Goal: Use online tool/utility: Utilize a website feature to perform a specific function

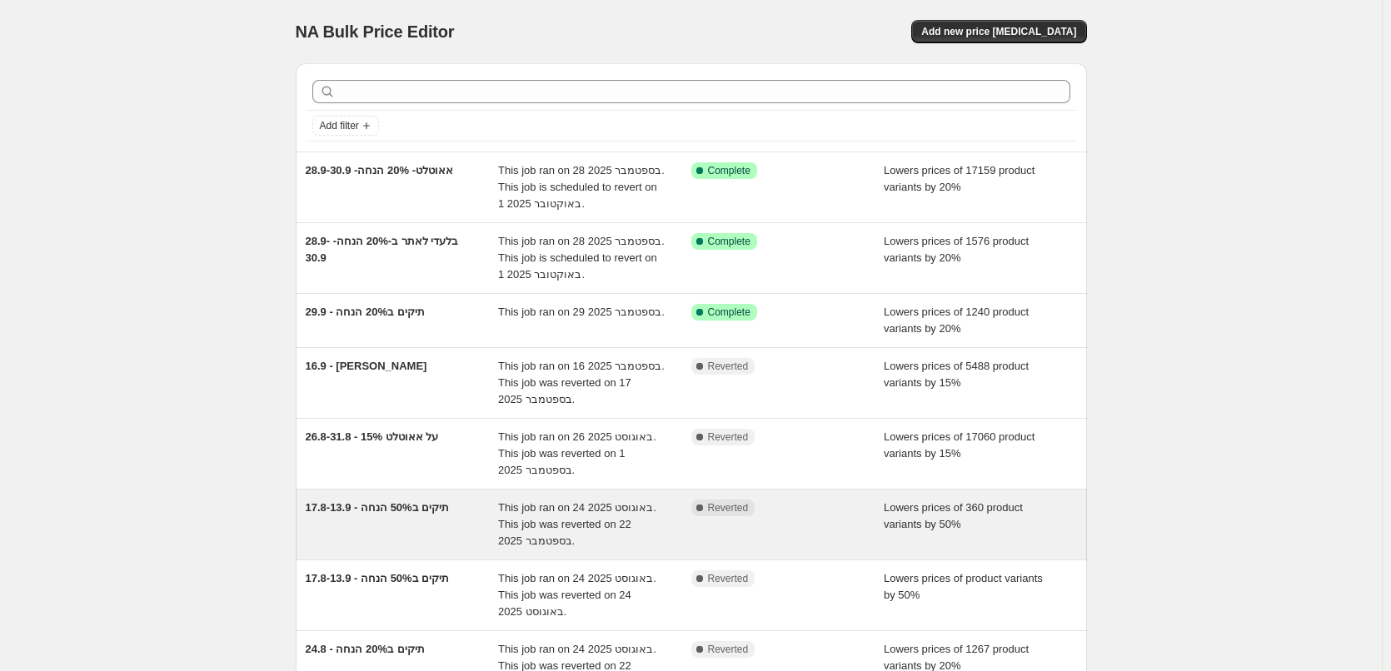
click at [437, 521] on div "17.8-13.9 - תיקים ב50% הנחה" at bounding box center [402, 525] width 193 height 50
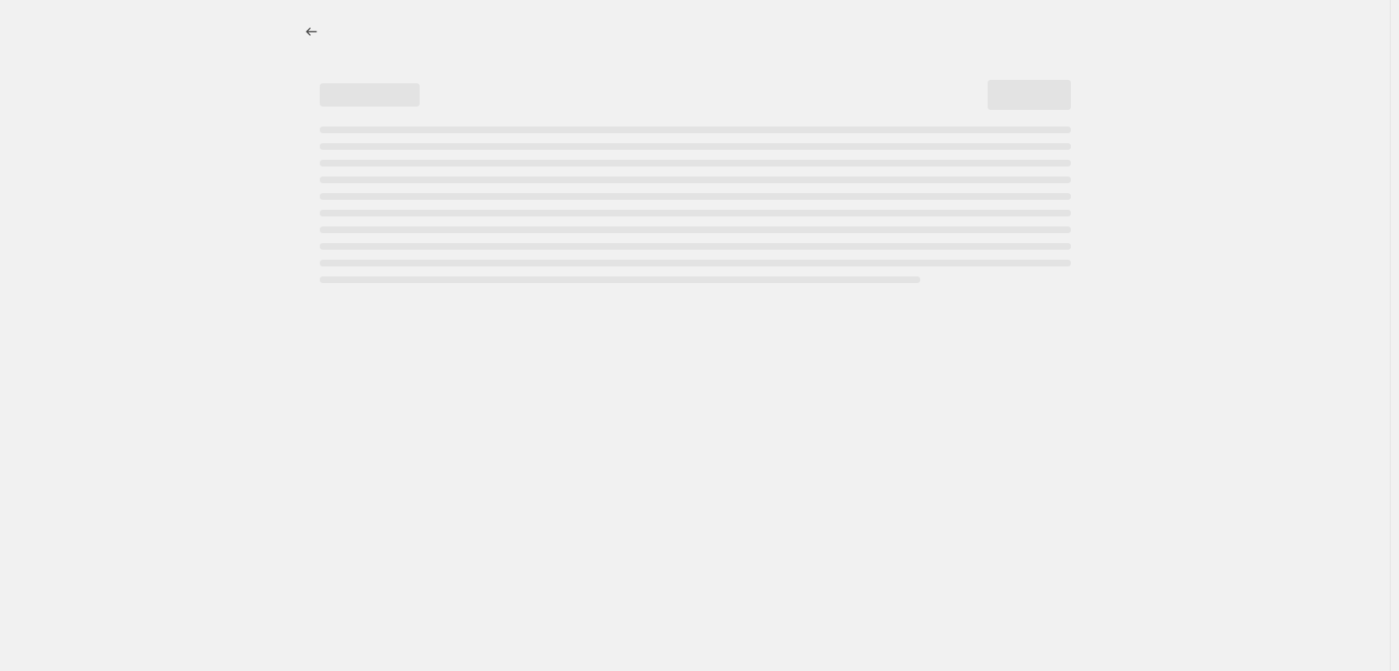
select select "percentage"
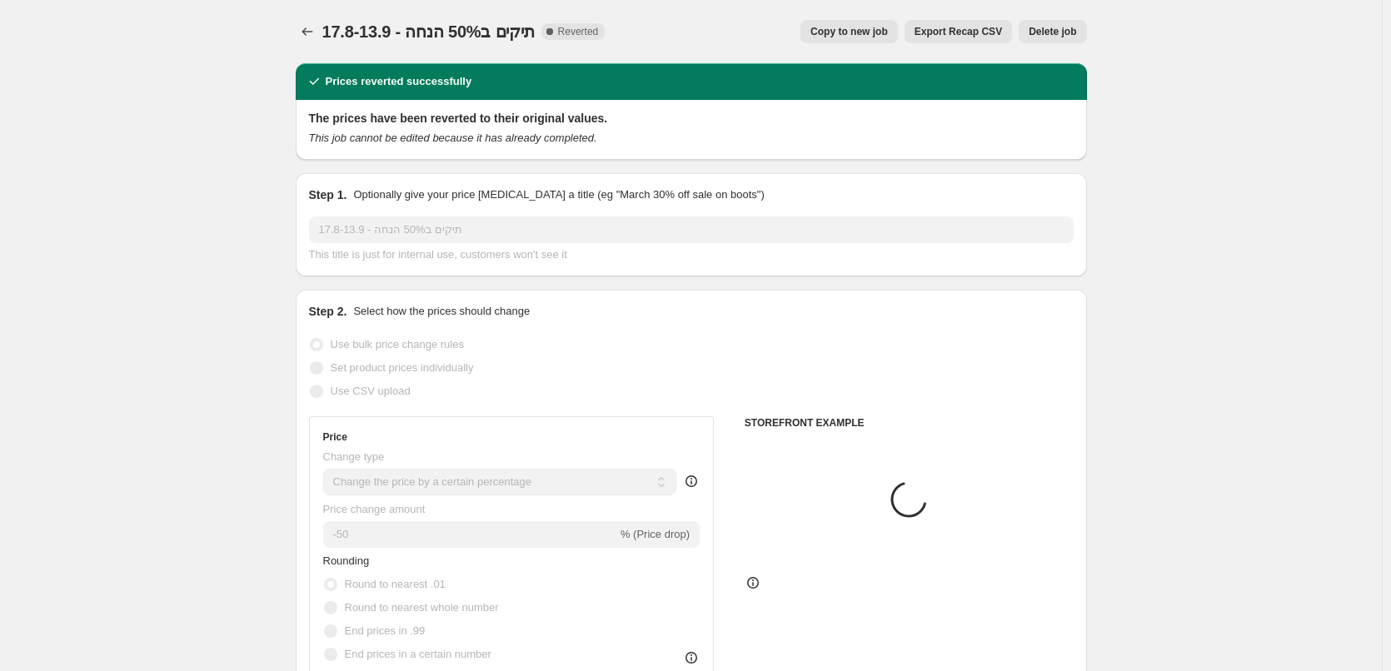
select select "collection"
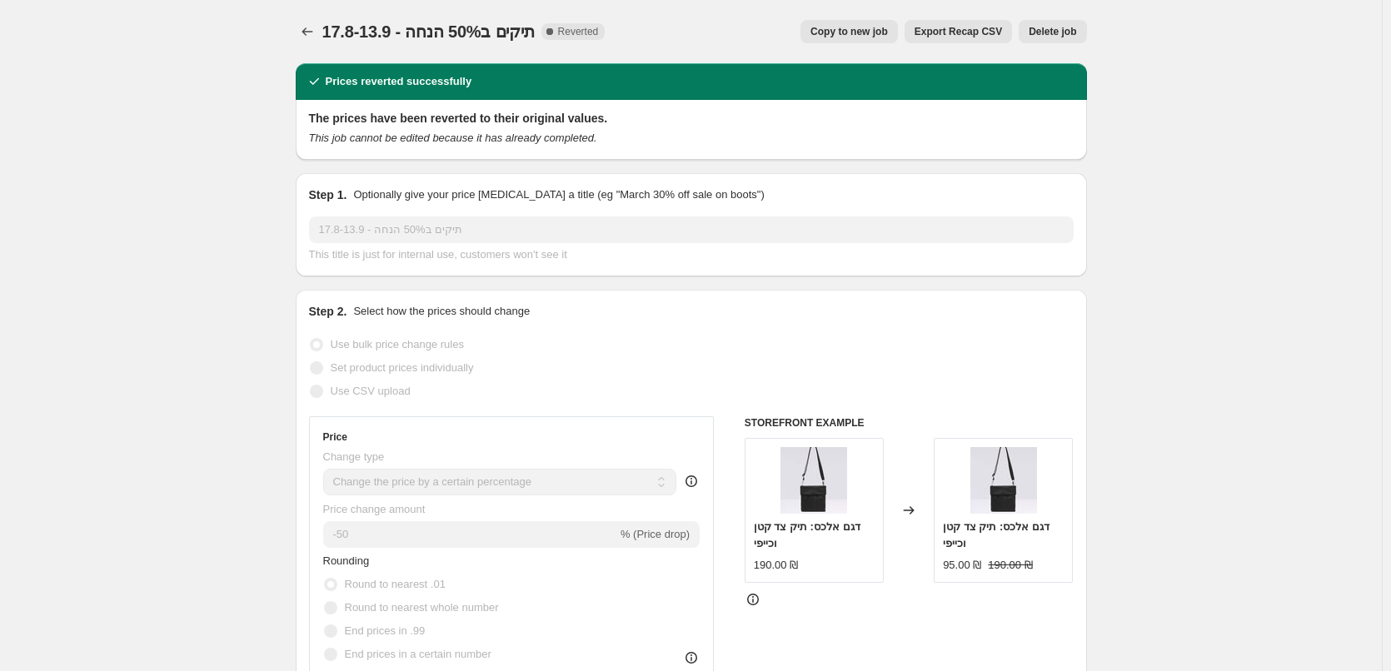
click at [863, 30] on span "Copy to new job" at bounding box center [849, 31] width 77 height 13
select select "percentage"
select select "collection"
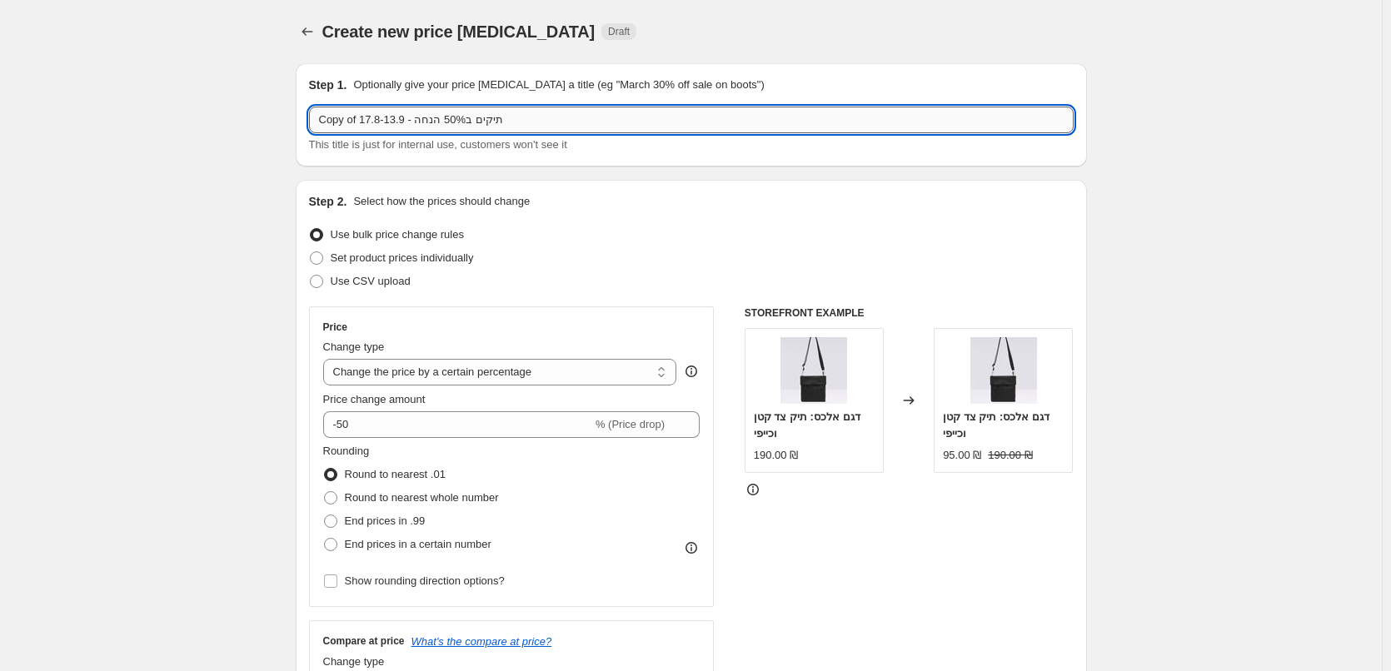
click at [438, 116] on input "Copy of 17.8-13.9 - תיקים ב50% הנחה" at bounding box center [691, 120] width 765 height 27
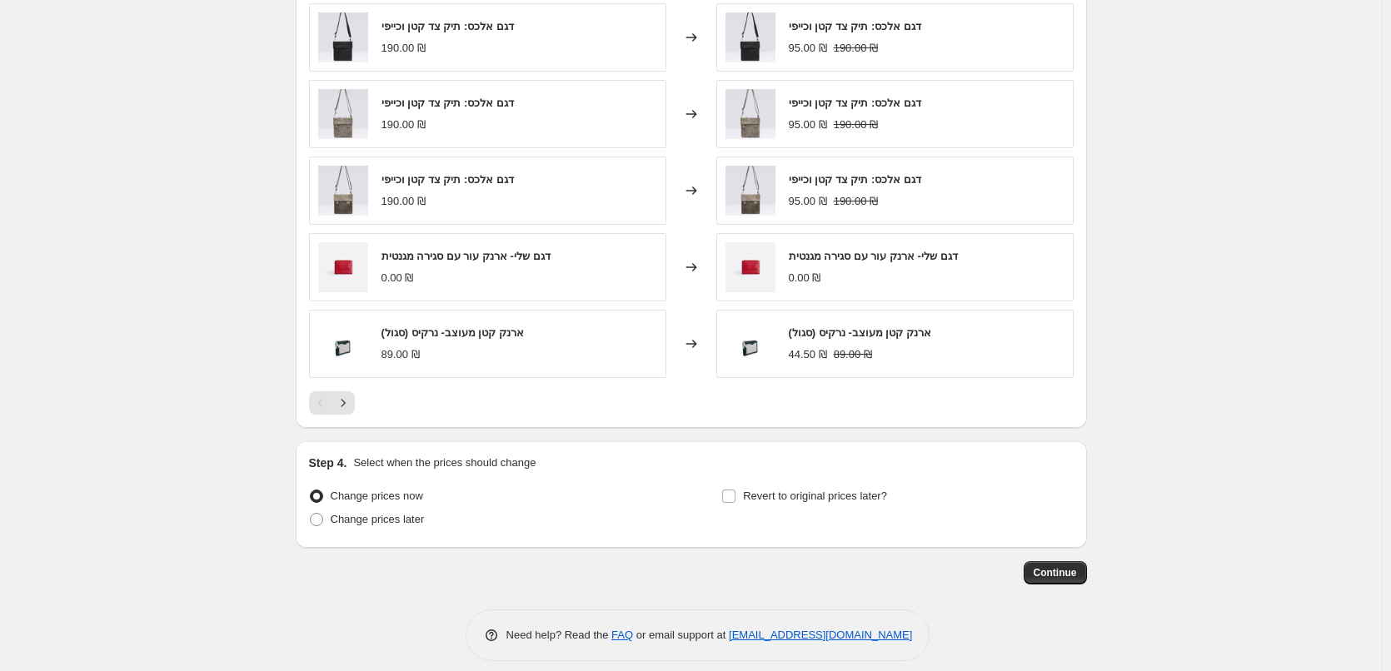
scroll to position [1182, 0]
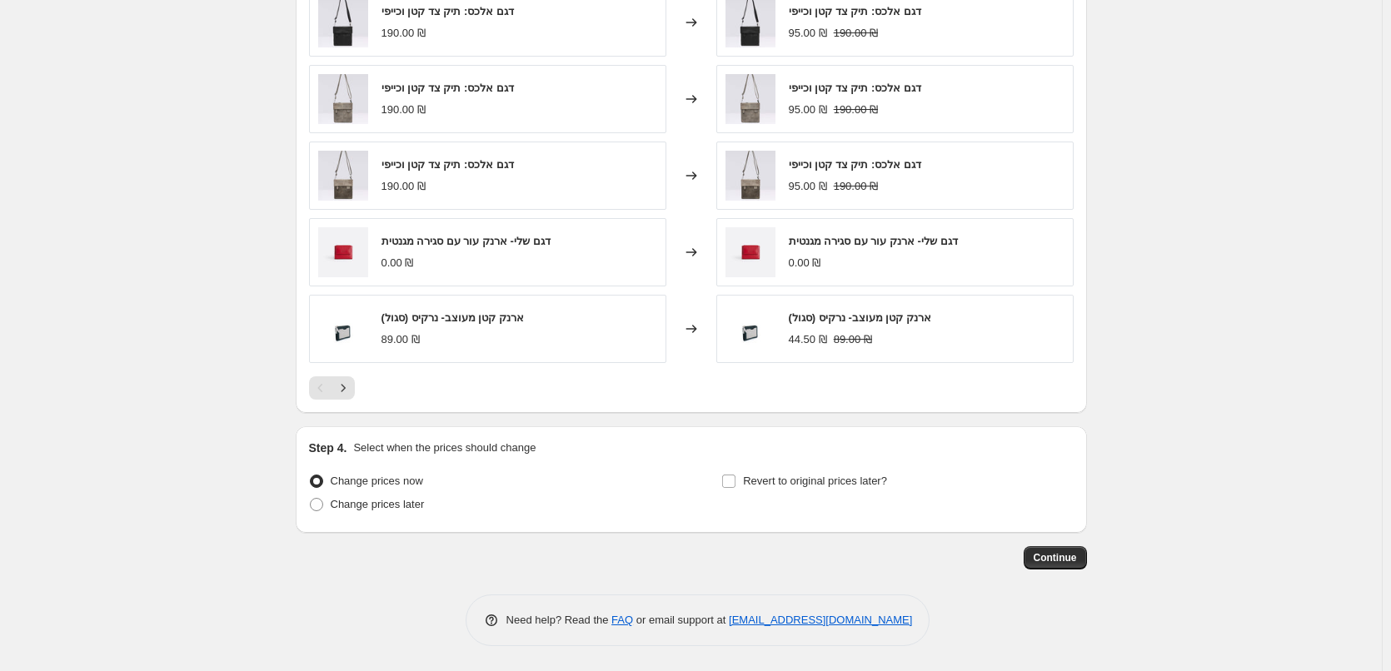
type input "29.9 - תיקים ב50% הנחה"
click at [1065, 562] on span "Continue" at bounding box center [1055, 557] width 43 height 13
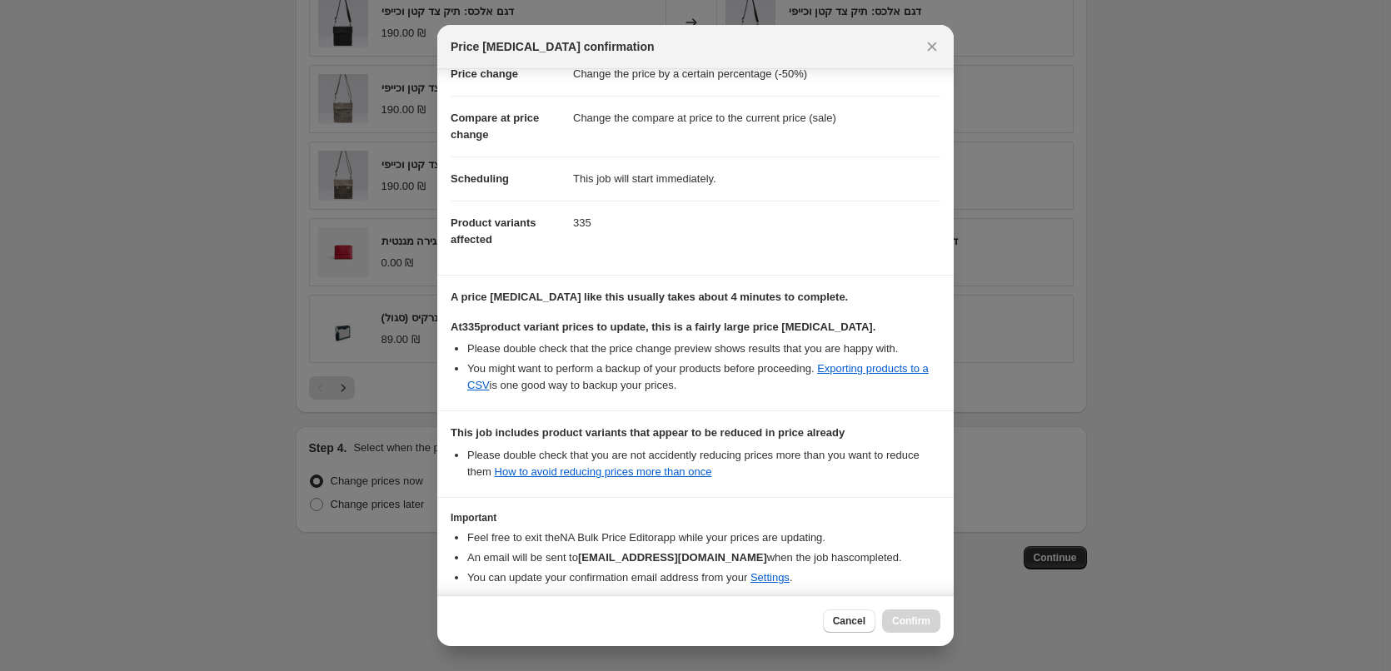
scroll to position [122, 0]
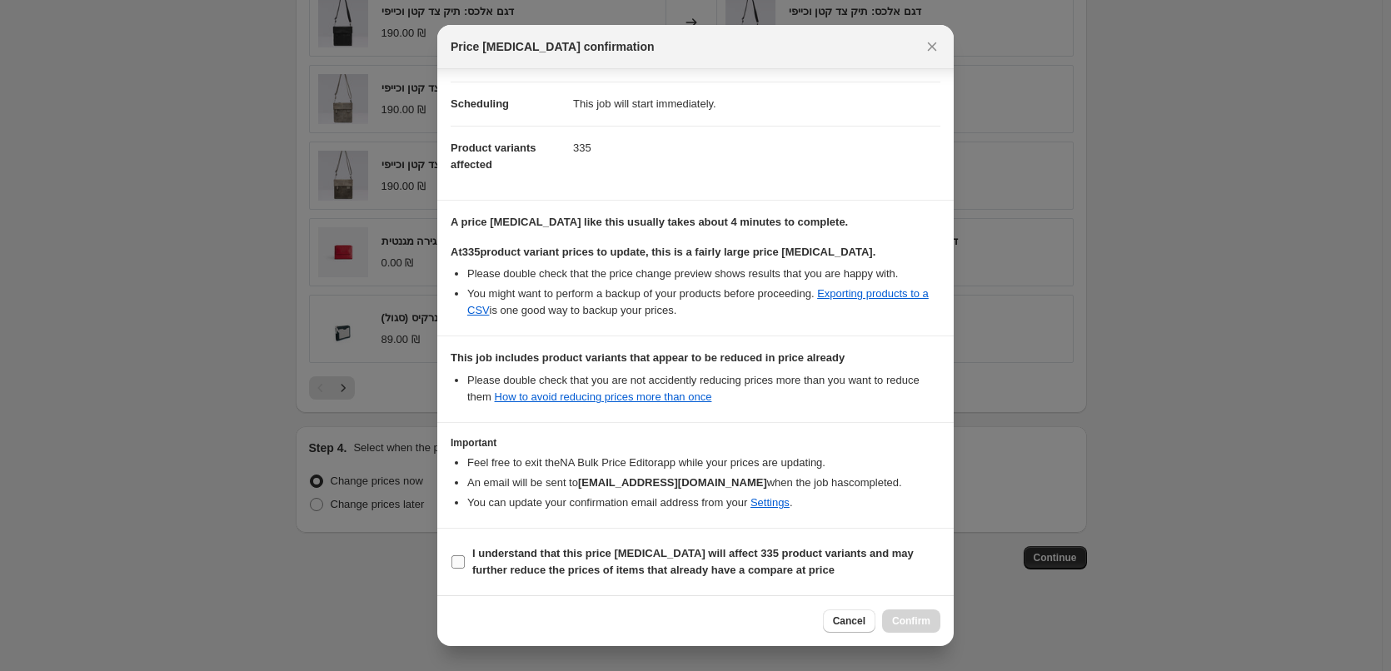
click at [462, 563] on input "I understand that this price [MEDICAL_DATA] will affect 335 product variants an…" at bounding box center [458, 562] width 13 height 13
checkbox input "true"
click at [922, 614] on button "Confirm" at bounding box center [911, 621] width 58 height 23
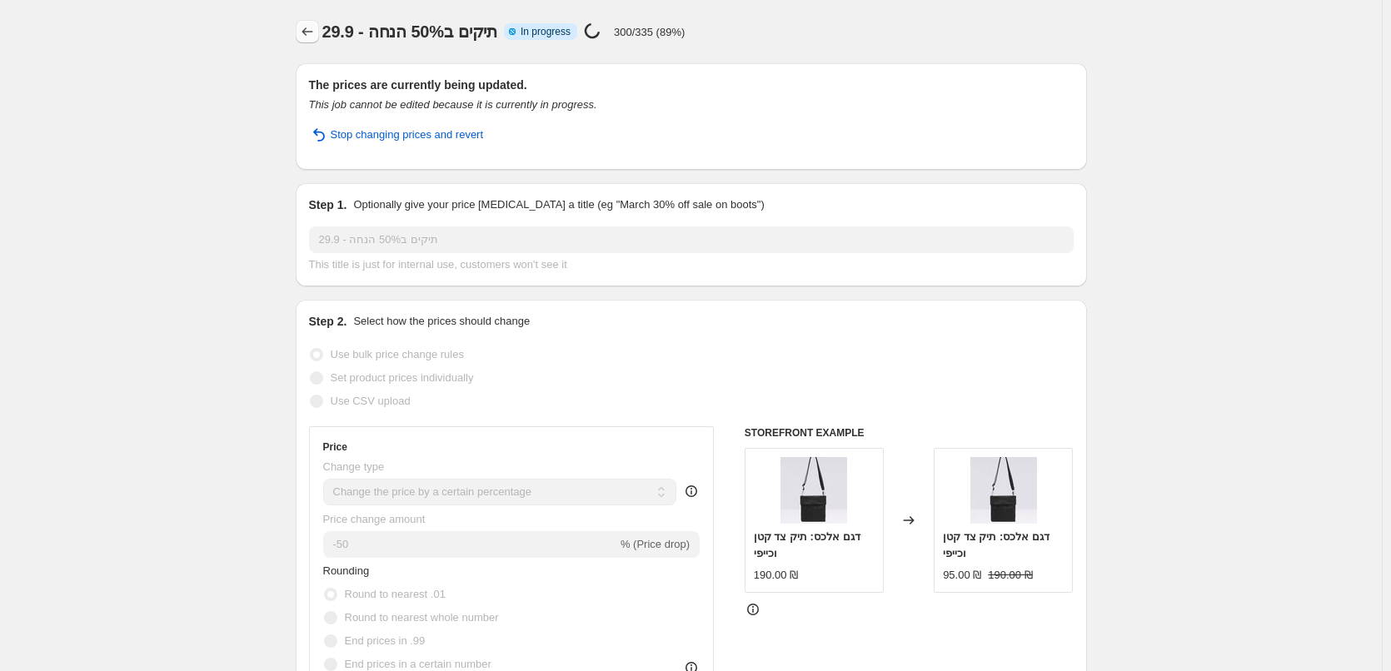
select select "percentage"
select select "collection"
